Goal: Task Accomplishment & Management: Manage account settings

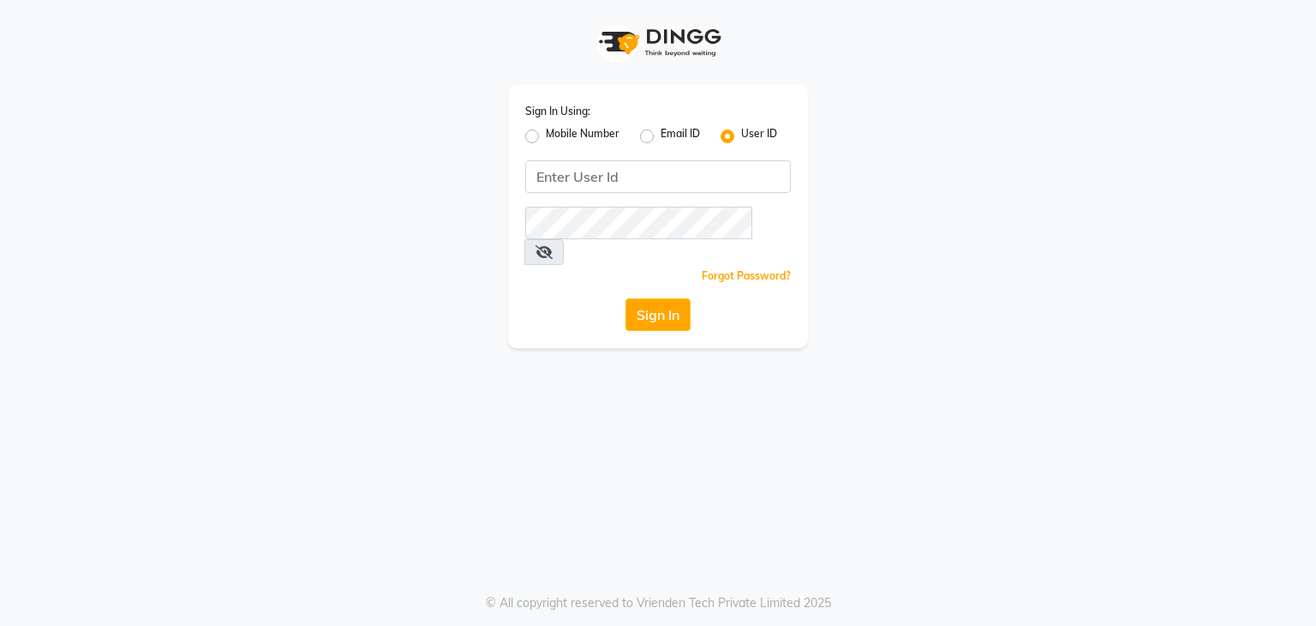
click at [562, 137] on label "Mobile Number" at bounding box center [583, 136] width 74 height 21
click at [557, 137] on input "Mobile Number" at bounding box center [551, 131] width 11 height 11
radio input "true"
radio input "false"
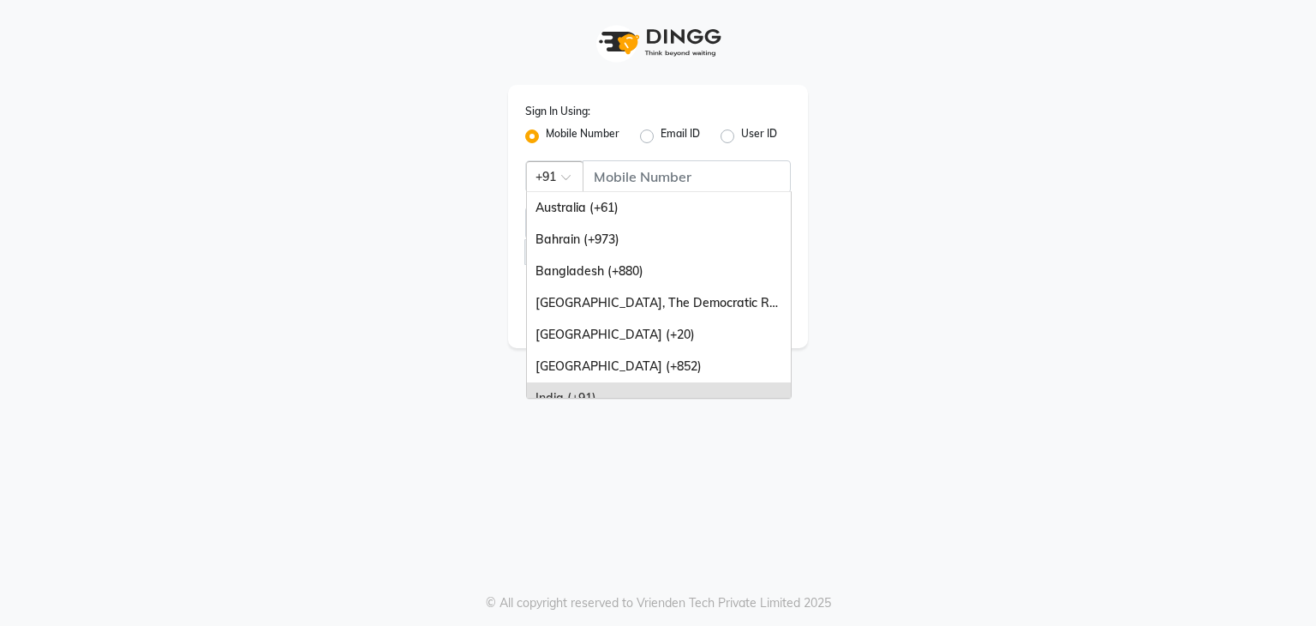
drag, startPoint x: 569, startPoint y: 162, endPoint x: 631, endPoint y: 165, distance: 61.8
click at [631, 165] on div "Country Code × +91 Australia (+61) Bahrain (+973) Bangladesh (+880) Congo, The …" at bounding box center [658, 176] width 266 height 33
click at [631, 165] on input "Username" at bounding box center [687, 176] width 208 height 33
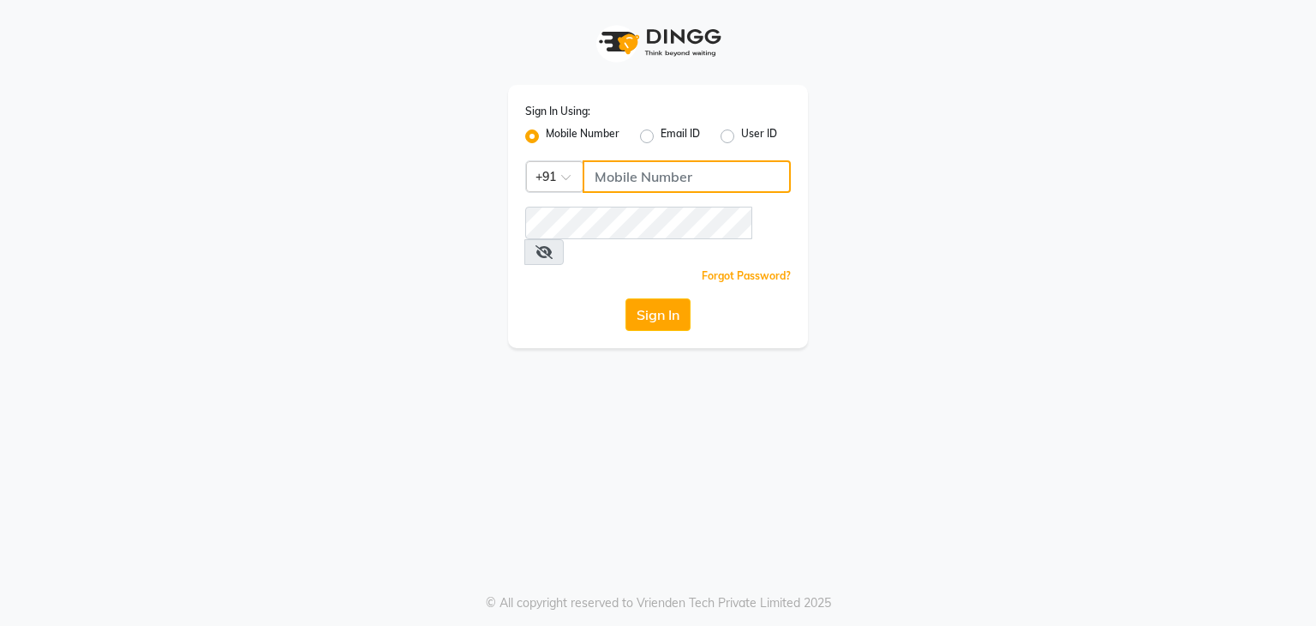
click at [631, 179] on input "Username" at bounding box center [687, 176] width 208 height 33
type input "9311217637"
click at [612, 267] on div "Forgot Password?" at bounding box center [658, 276] width 266 height 18
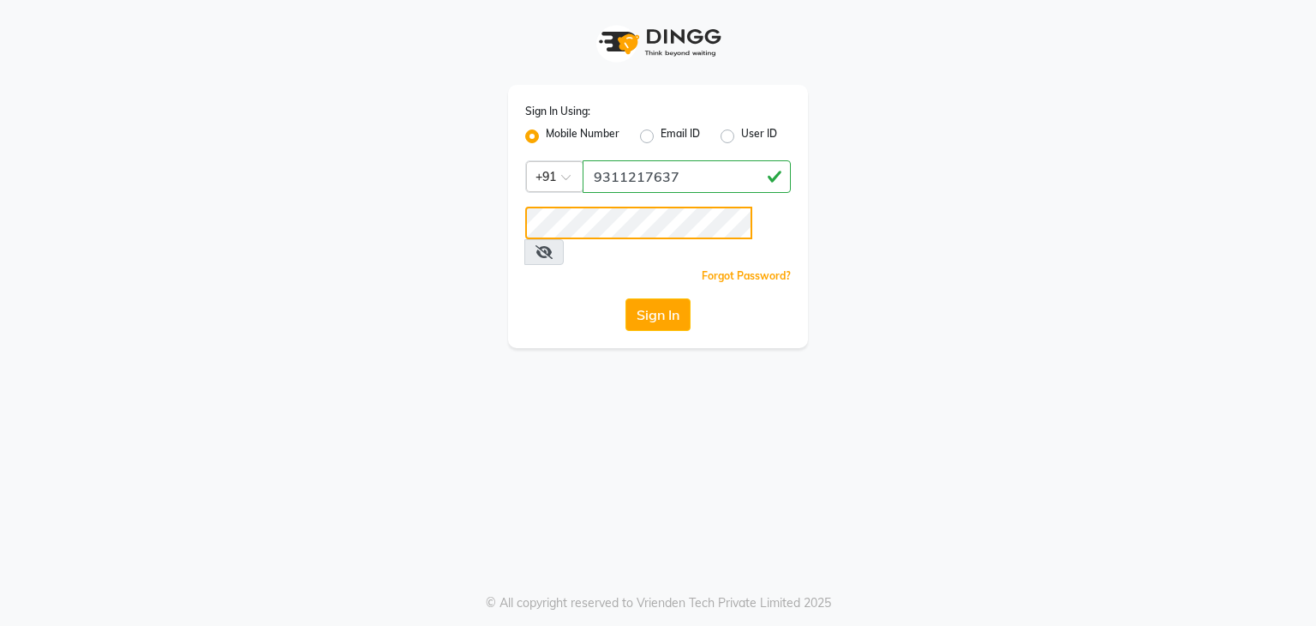
click at [626, 298] on button "Sign In" at bounding box center [658, 314] width 65 height 33
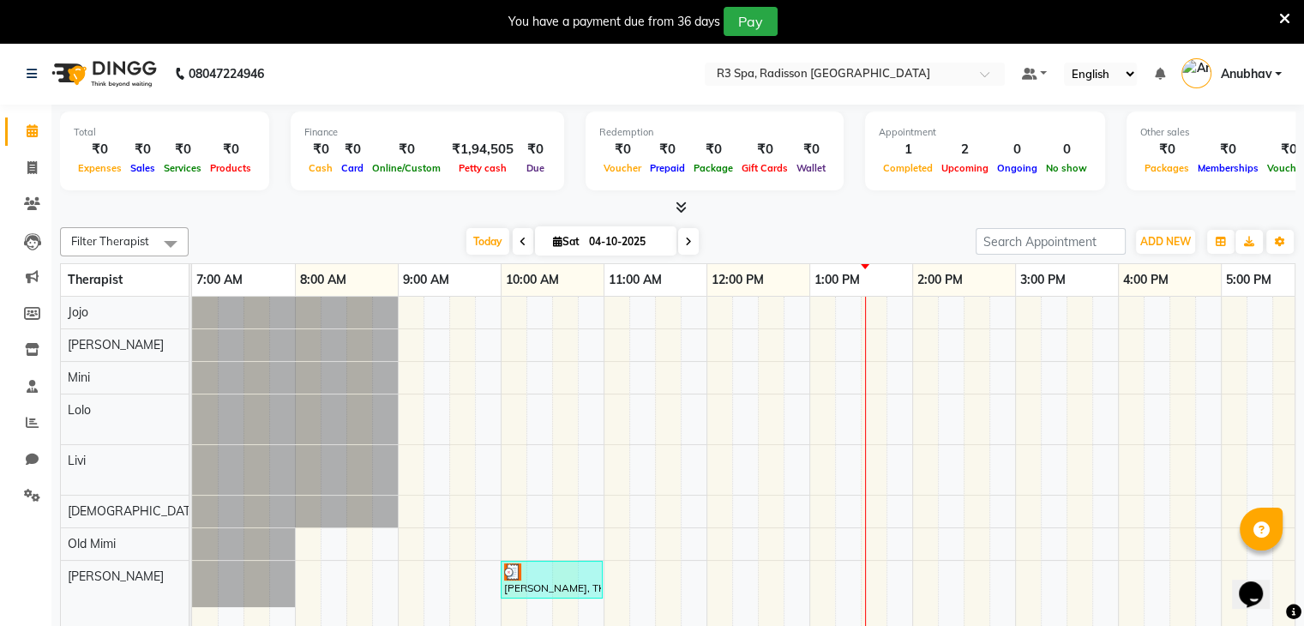
click at [817, 87] on nav "08047224946 Select Location × R3 Spa, Radisson Mumbai Default Panel My Panel En…" at bounding box center [652, 74] width 1304 height 62
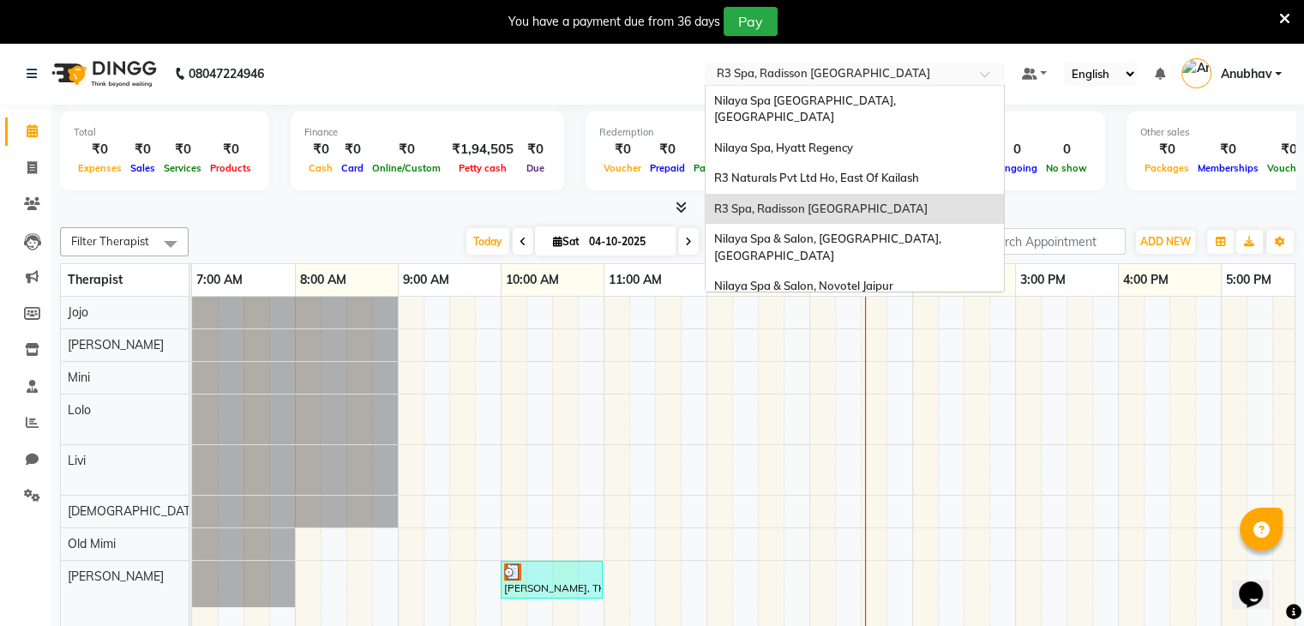
click at [800, 69] on input "text" at bounding box center [837, 75] width 249 height 17
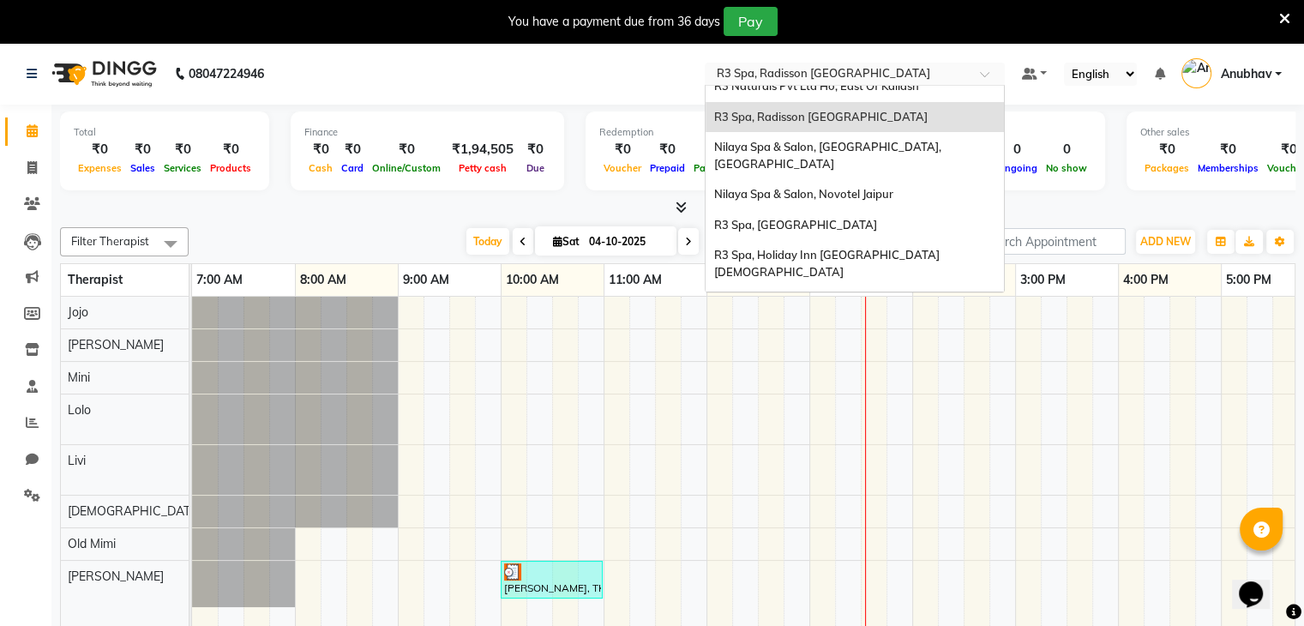
scroll to position [358, 0]
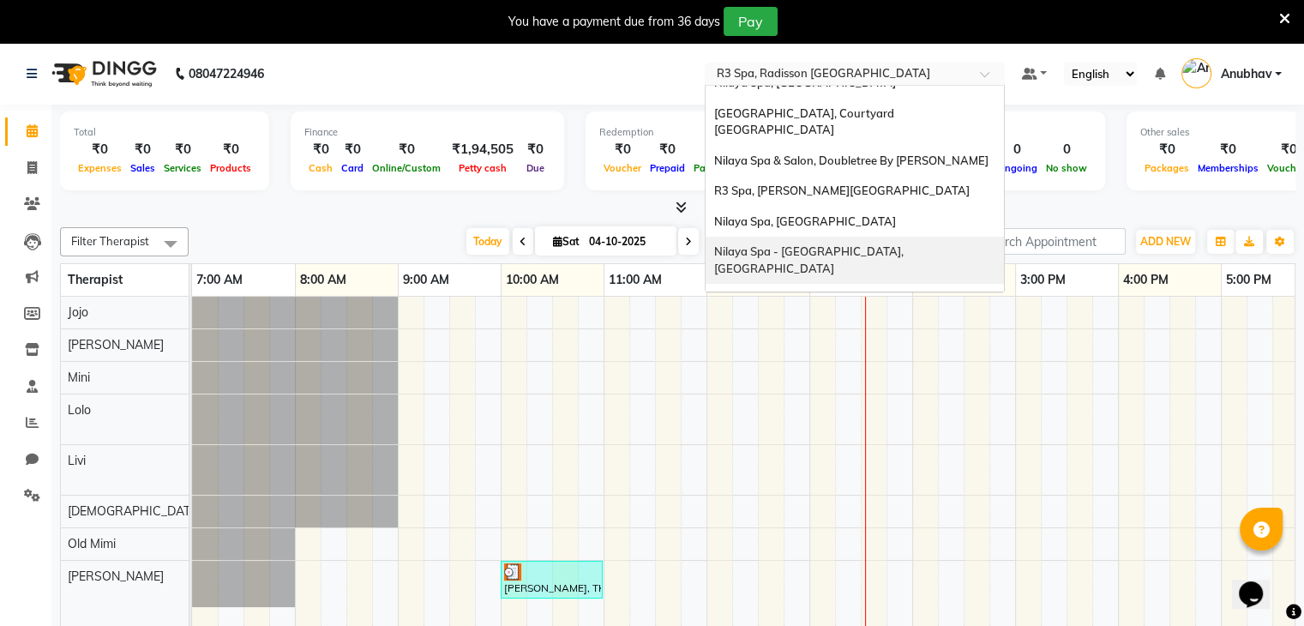
click at [896, 73] on input "text" at bounding box center [837, 75] width 249 height 17
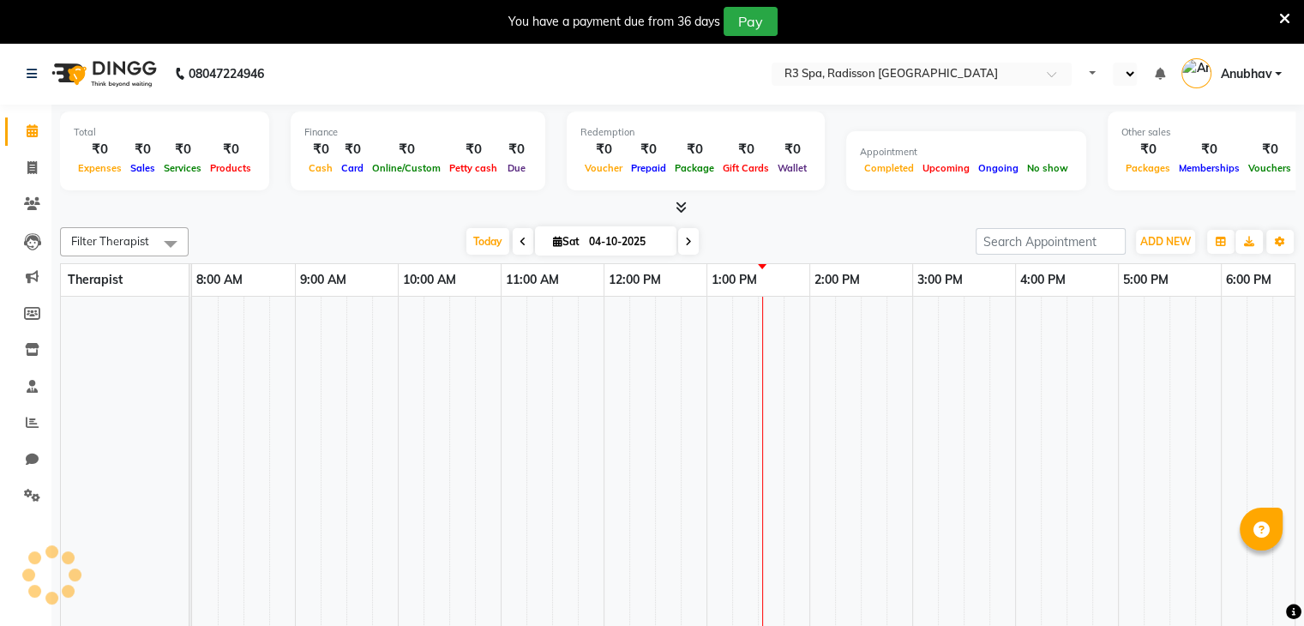
select select "en"
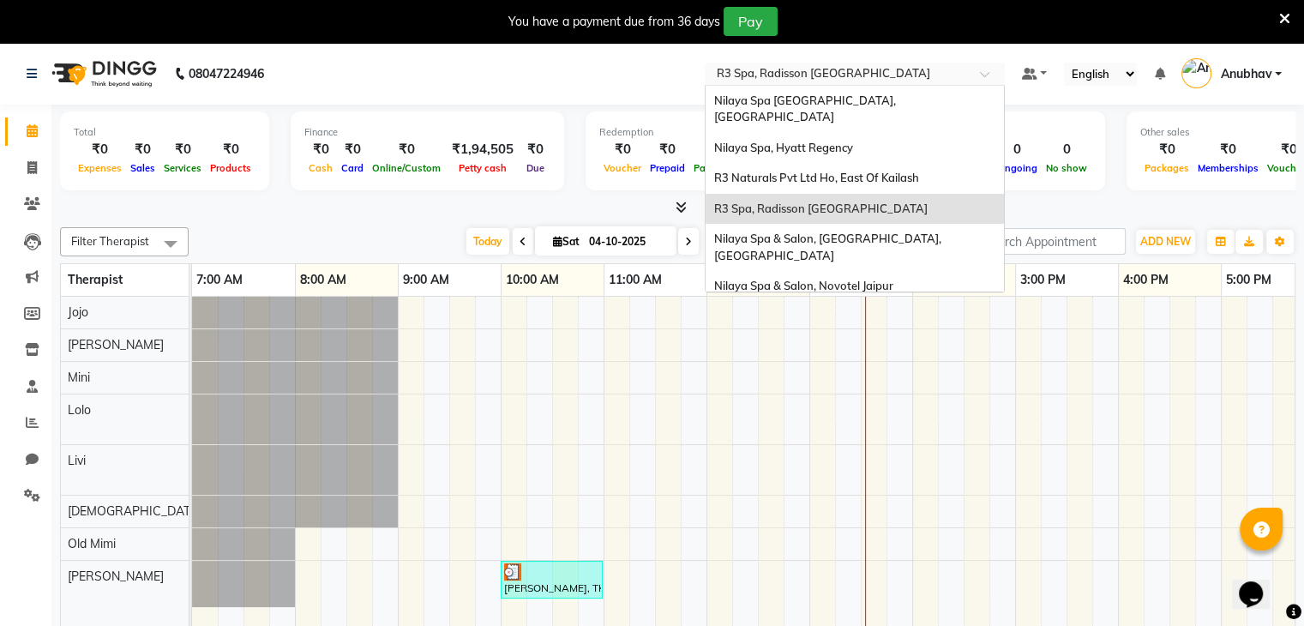
click at [759, 69] on input "text" at bounding box center [837, 75] width 249 height 17
click at [844, 77] on input "text" at bounding box center [837, 75] width 249 height 17
click at [829, 201] on span "R3 Spa, Radisson [GEOGRAPHIC_DATA]" at bounding box center [820, 208] width 213 height 14
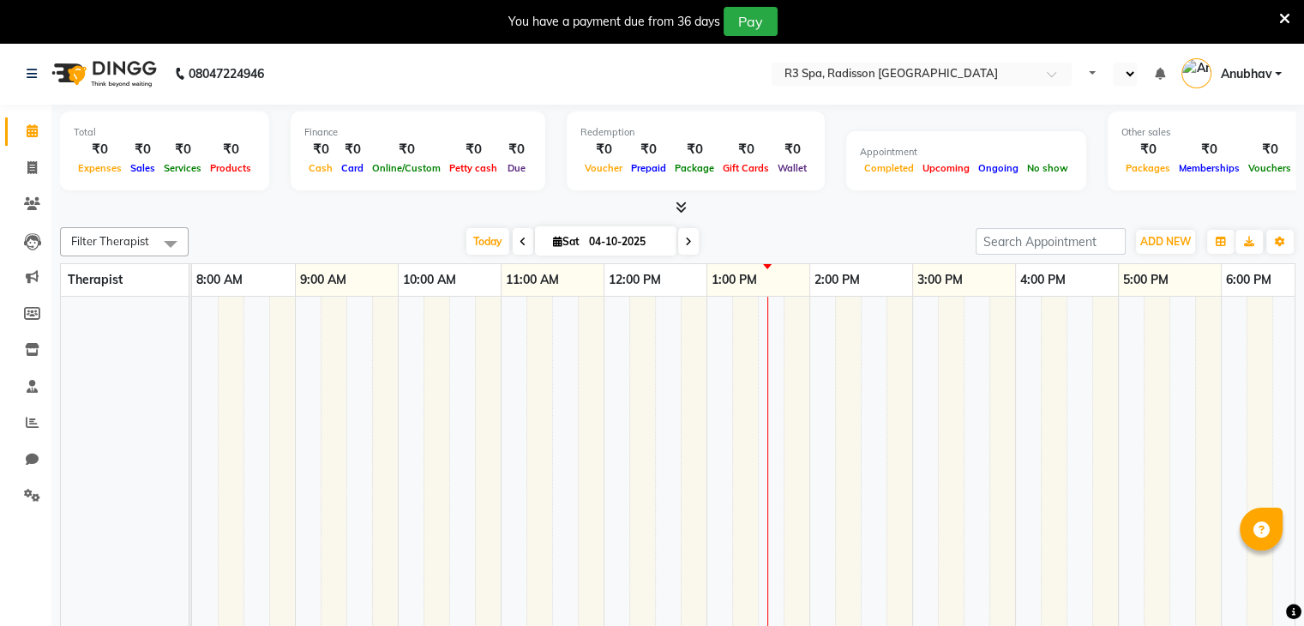
select select "en"
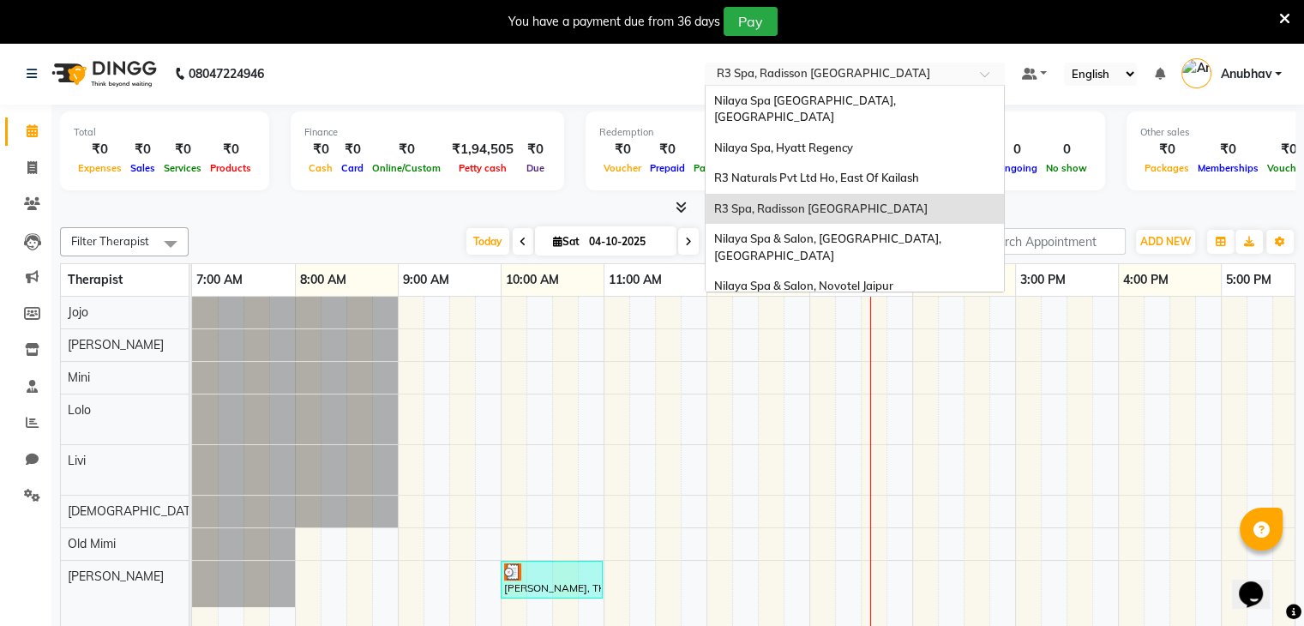
click at [824, 78] on input "text" at bounding box center [837, 75] width 249 height 17
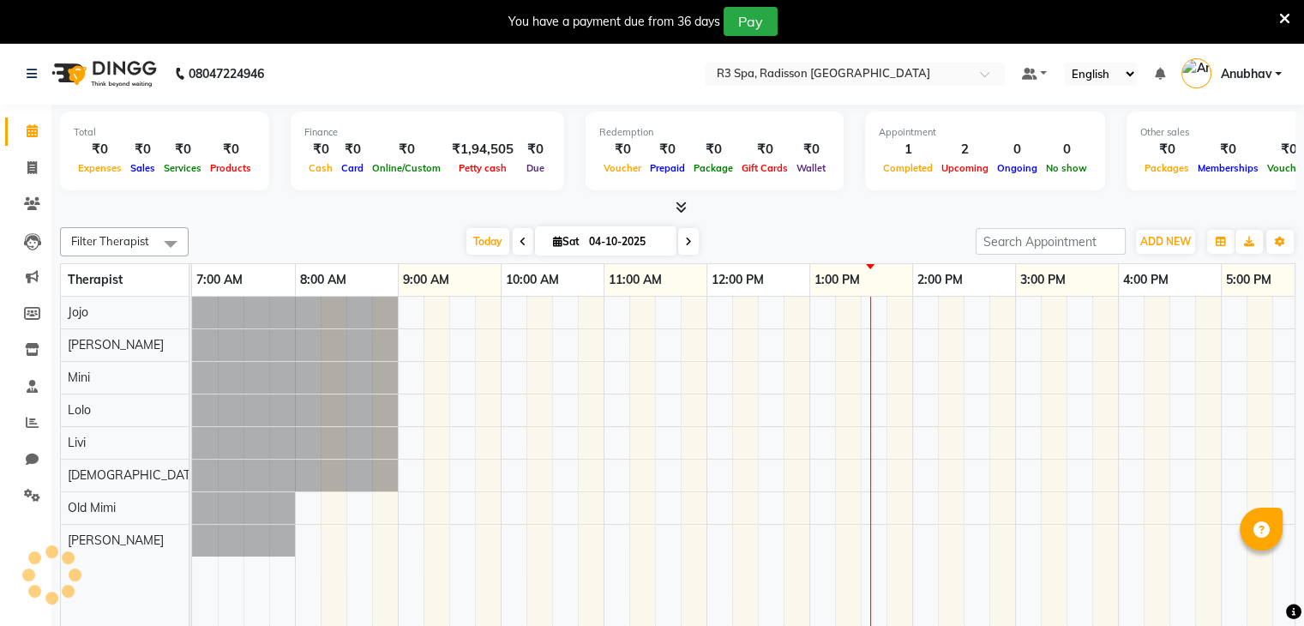
select select "en"
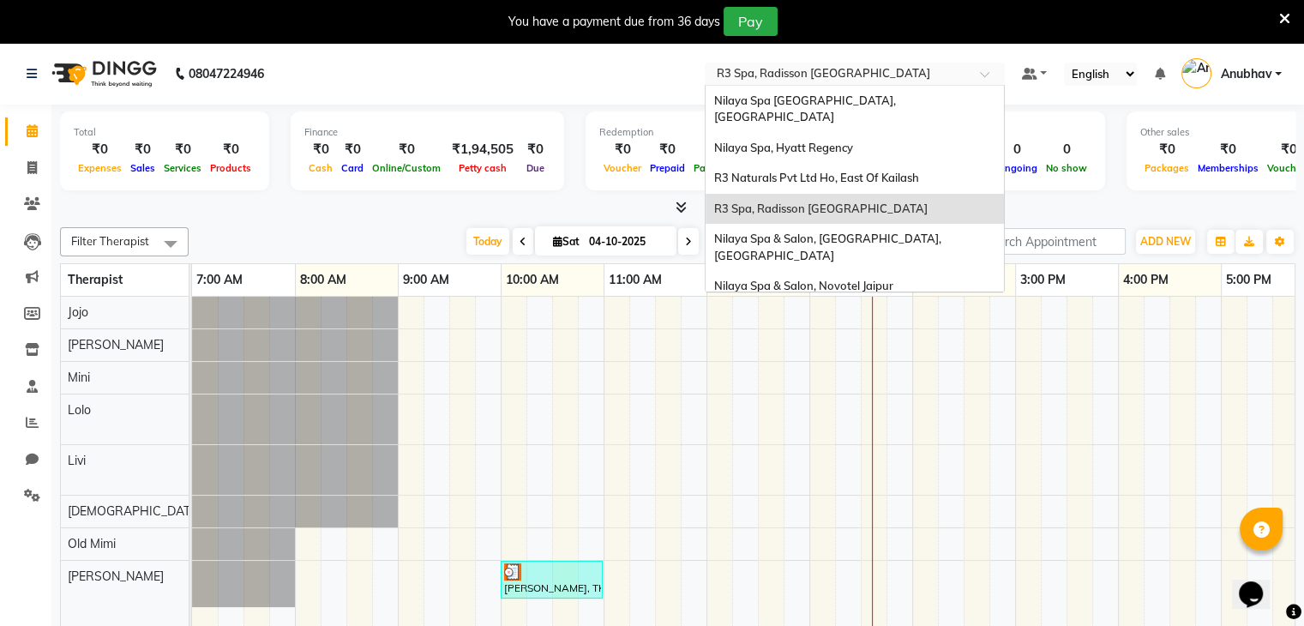
click at [733, 73] on input "text" at bounding box center [837, 75] width 249 height 17
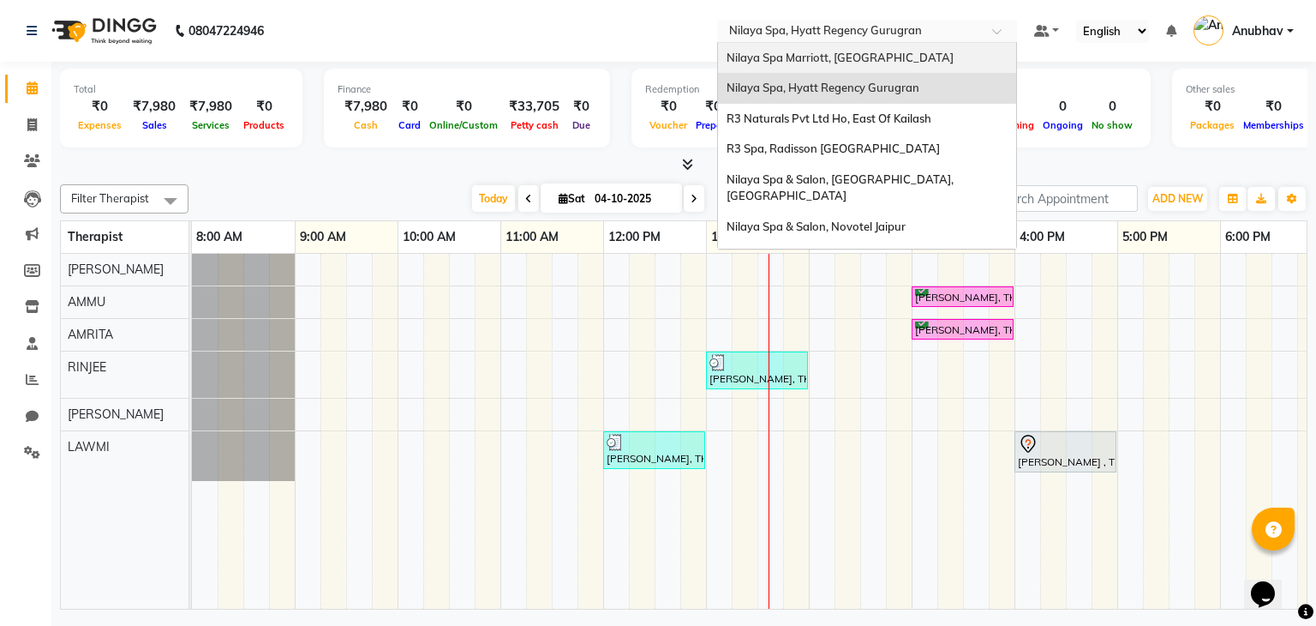
click at [912, 42] on ng-select "Select Location × [GEOGRAPHIC_DATA], [GEOGRAPHIC_DATA] [GEOGRAPHIC_DATA], [GEOG…" at bounding box center [867, 31] width 300 height 23
click at [912, 43] on div "[GEOGRAPHIC_DATA], [GEOGRAPHIC_DATA], [GEOGRAPHIC_DATA] Naturals Pvt Ltd [GEOGR…" at bounding box center [867, 383] width 298 height 681
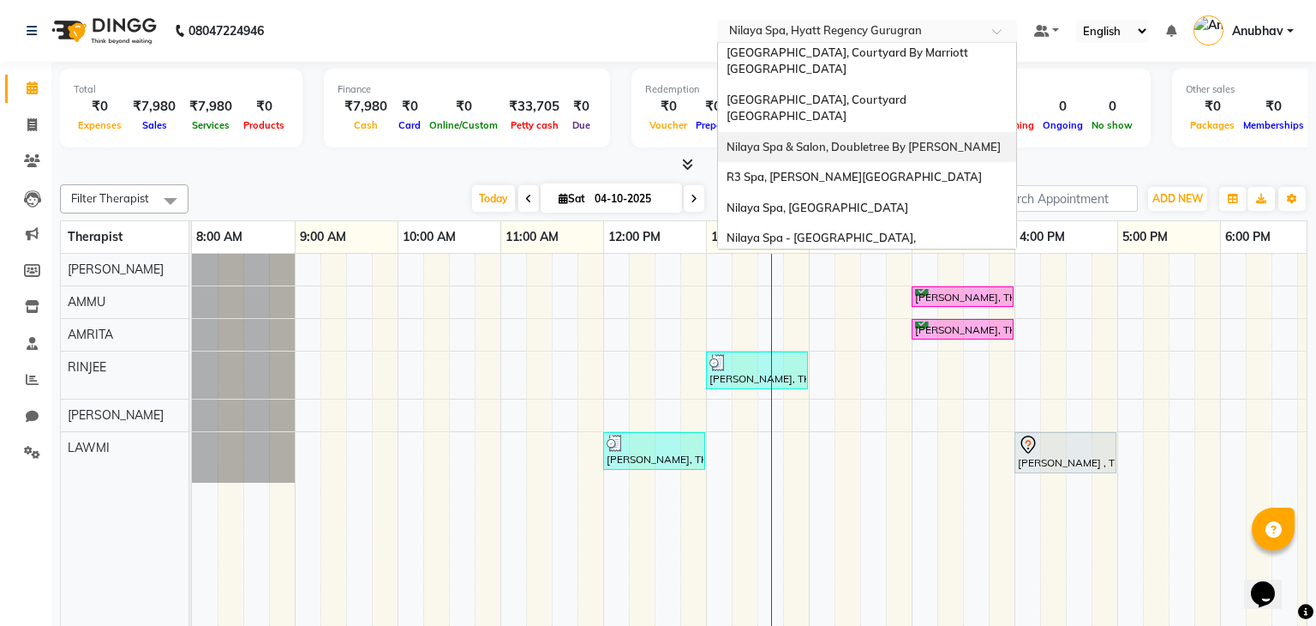
scroll to position [329, 0]
